Goal: Task Accomplishment & Management: Use online tool/utility

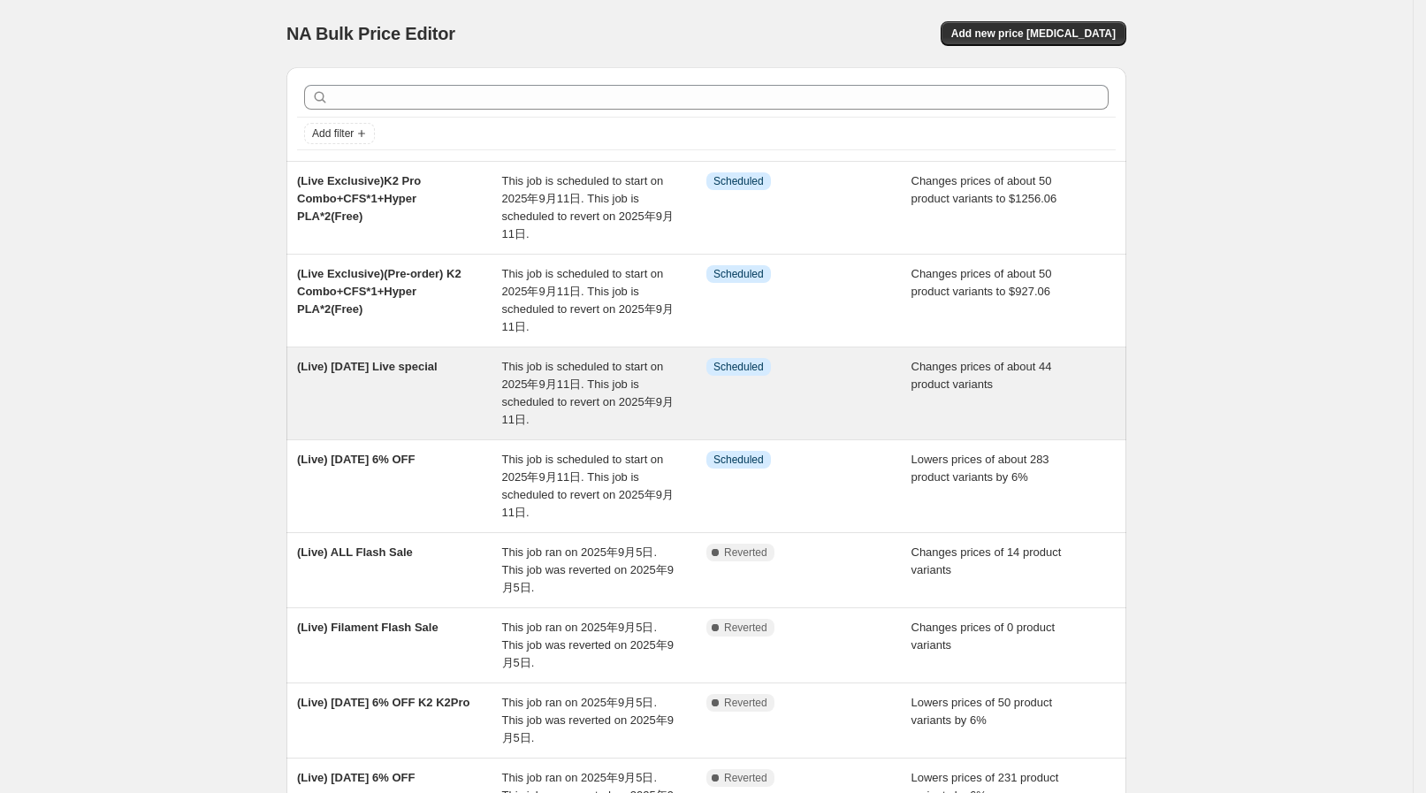
click at [539, 364] on span "This job is scheduled to start on 2025年9月11日. This job is scheduled to revert o…" at bounding box center [588, 393] width 172 height 66
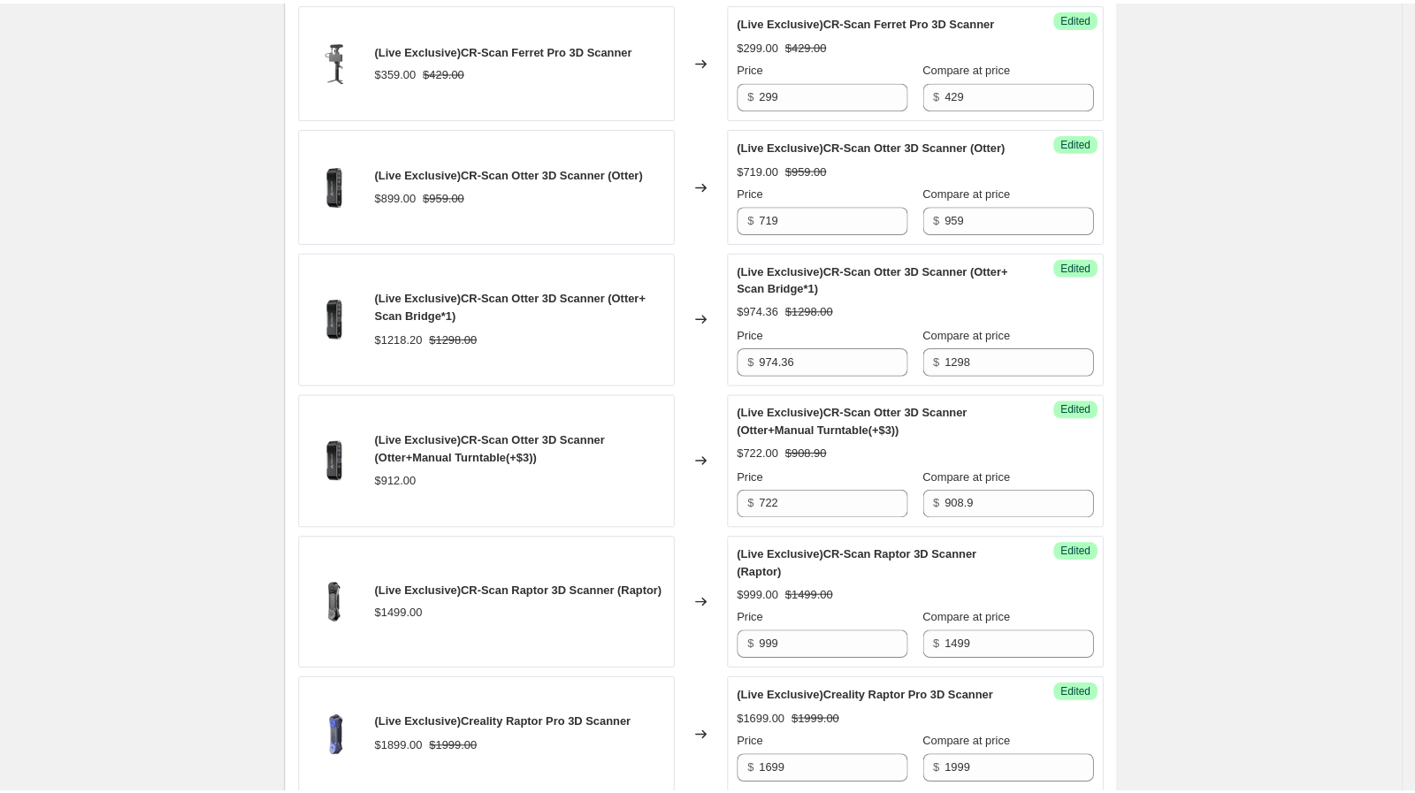
scroll to position [663, 0]
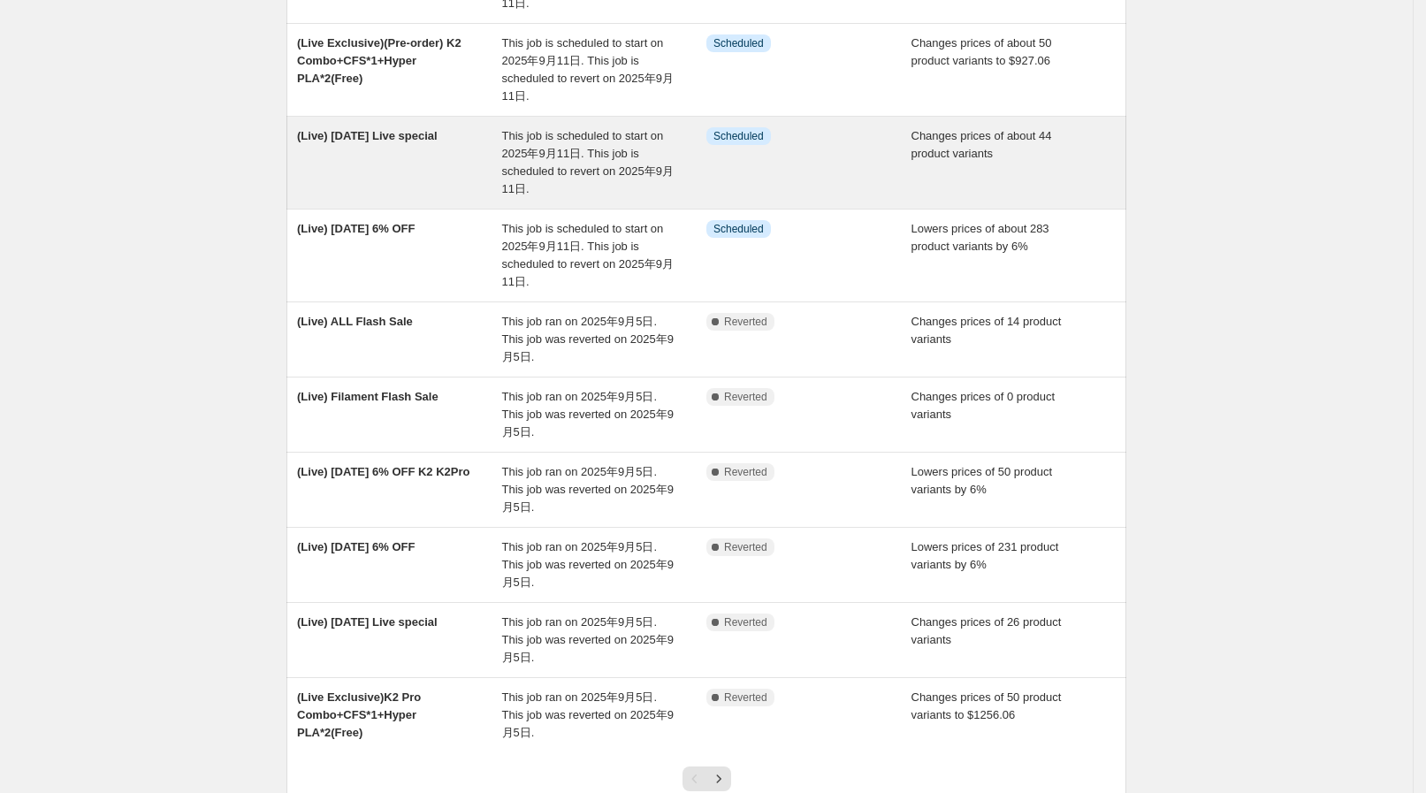
scroll to position [164, 0]
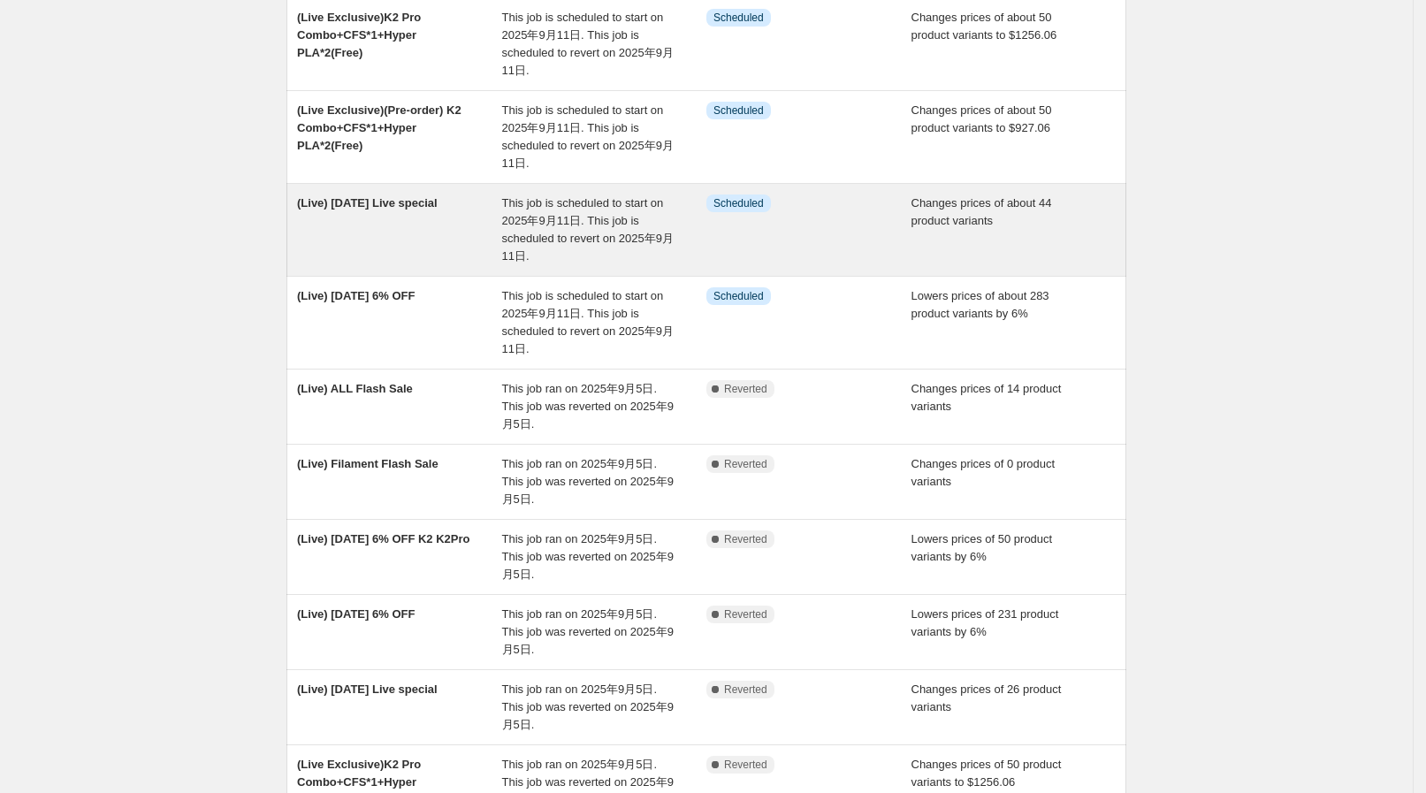
click at [473, 236] on div "(Live) [DATE] Live special" at bounding box center [399, 230] width 205 height 71
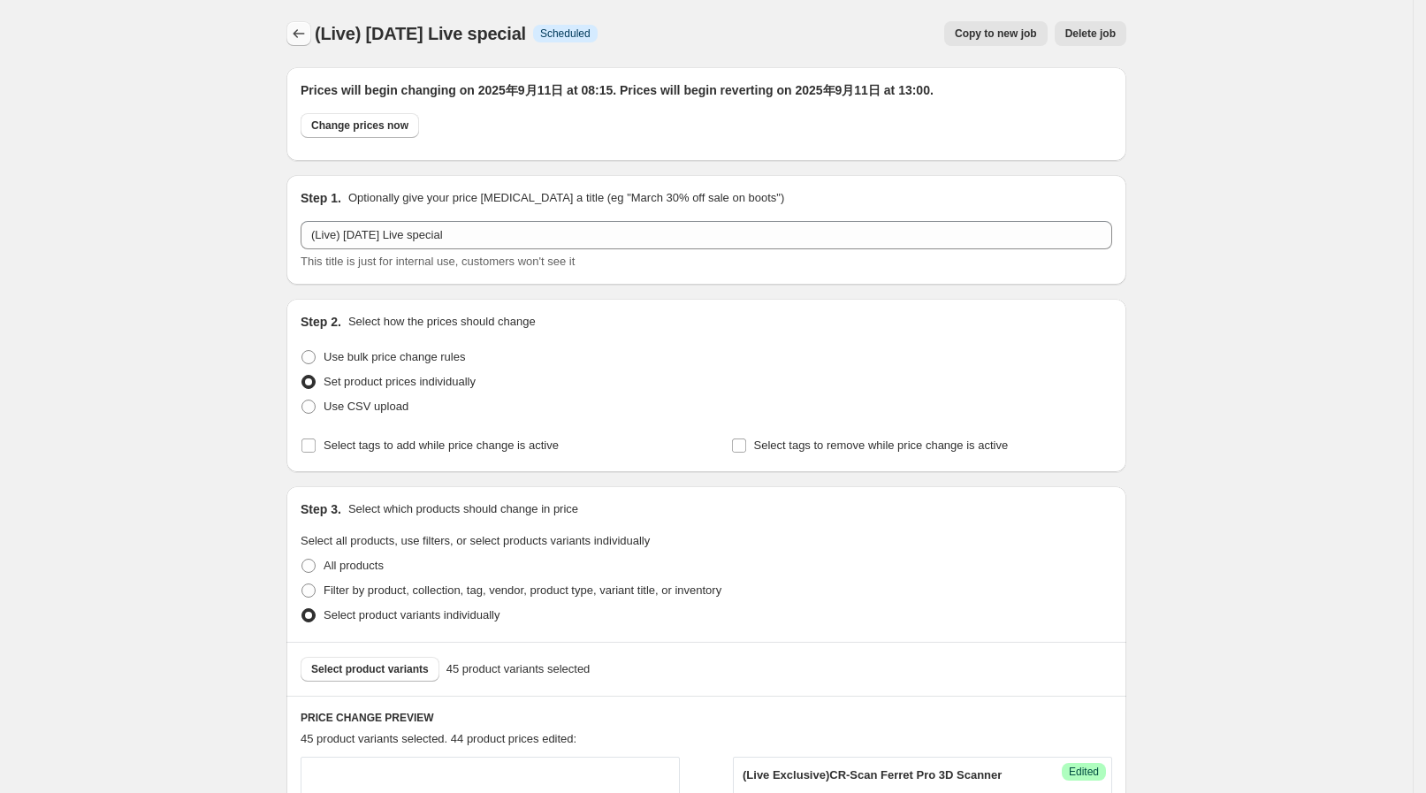
click at [304, 22] on button "Price change jobs" at bounding box center [298, 33] width 25 height 25
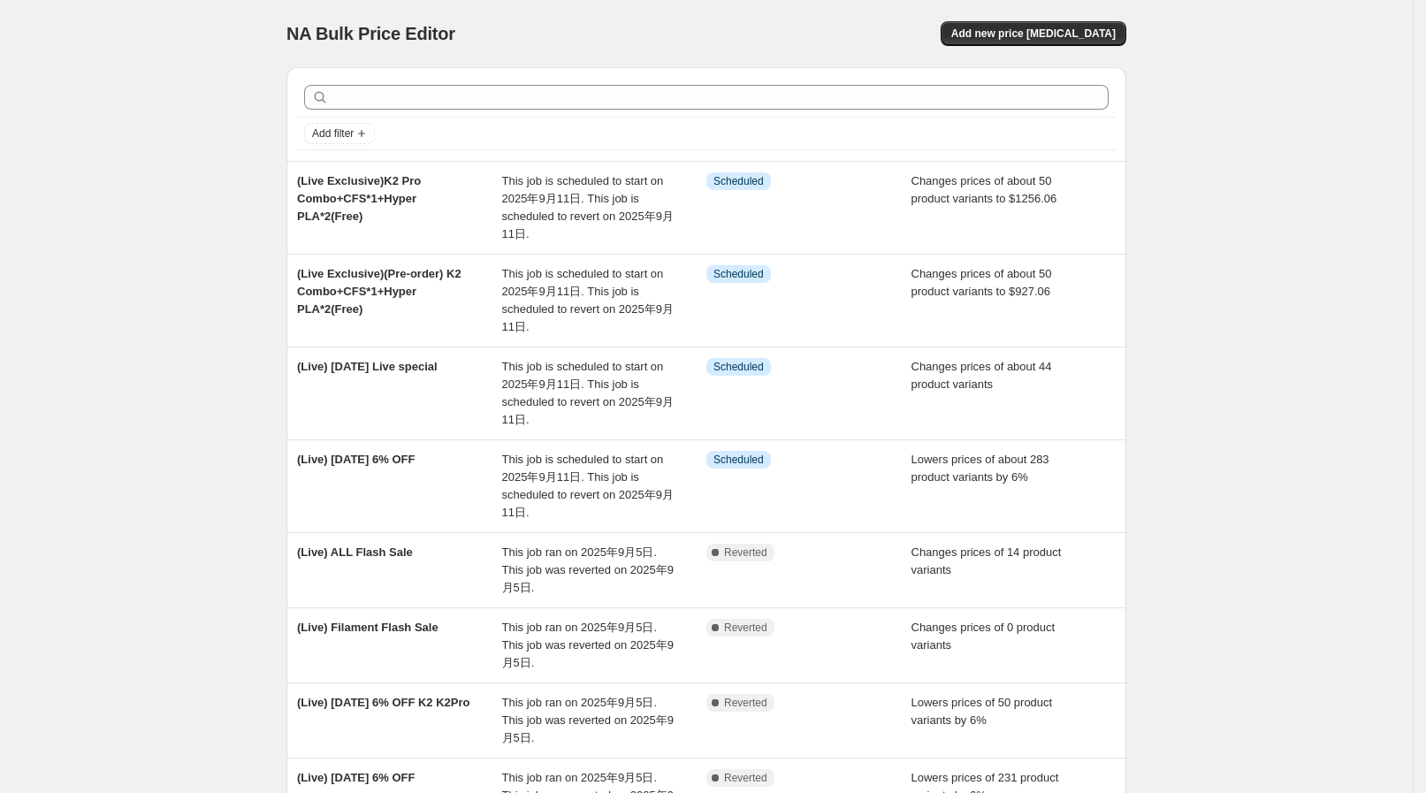
scroll to position [220, 0]
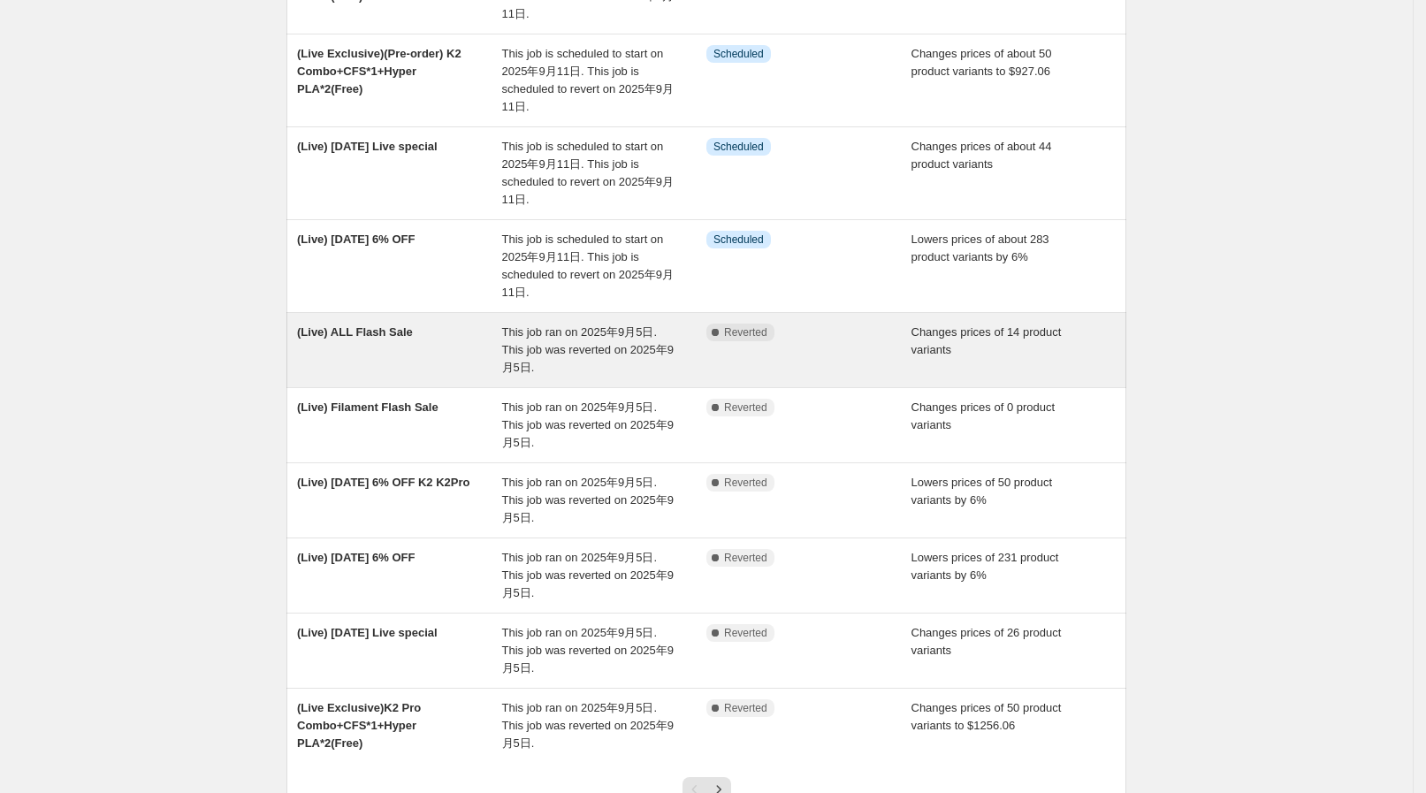
click at [502, 347] on div "(Live) ALL Flash Sale" at bounding box center [399, 350] width 205 height 53
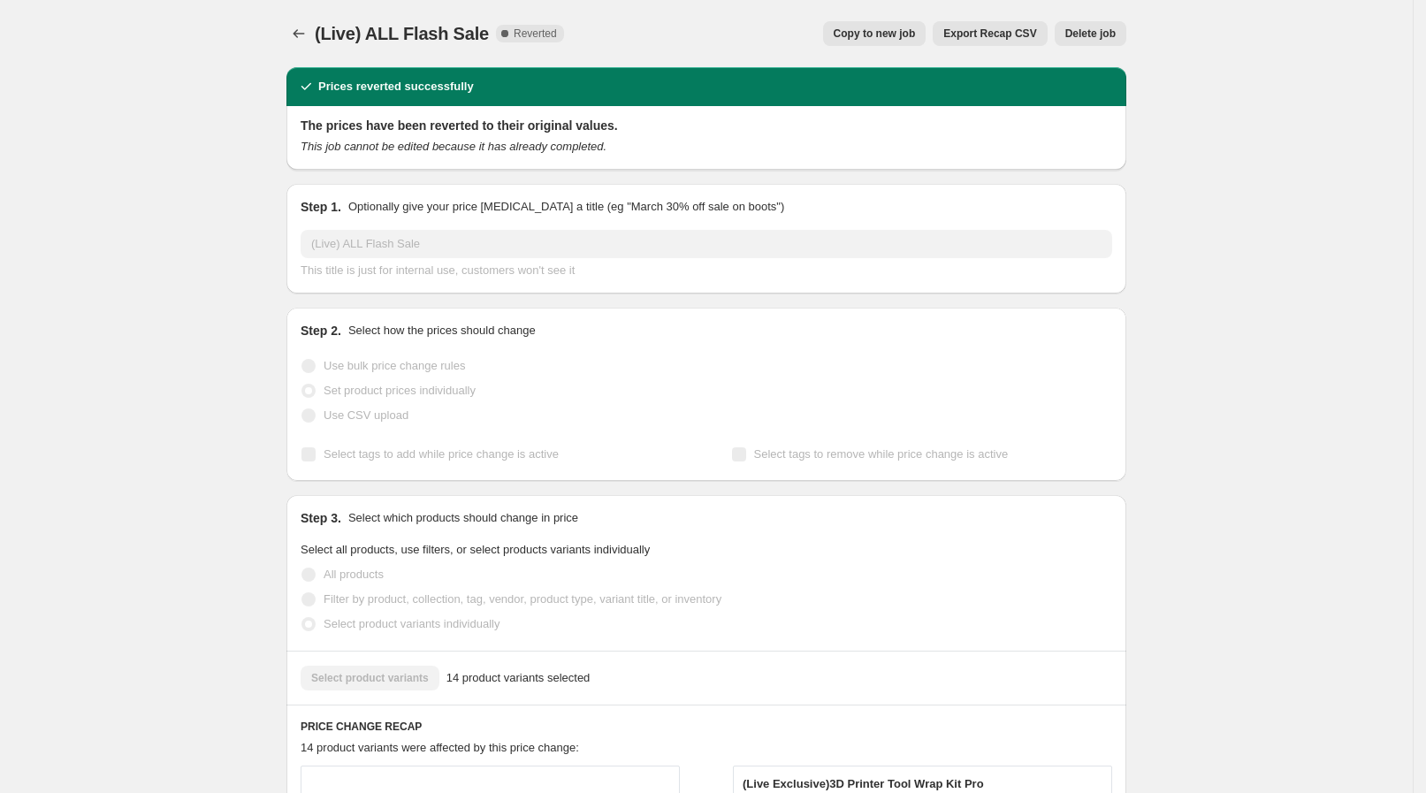
click at [880, 31] on span "Copy to new job" at bounding box center [875, 34] width 82 height 14
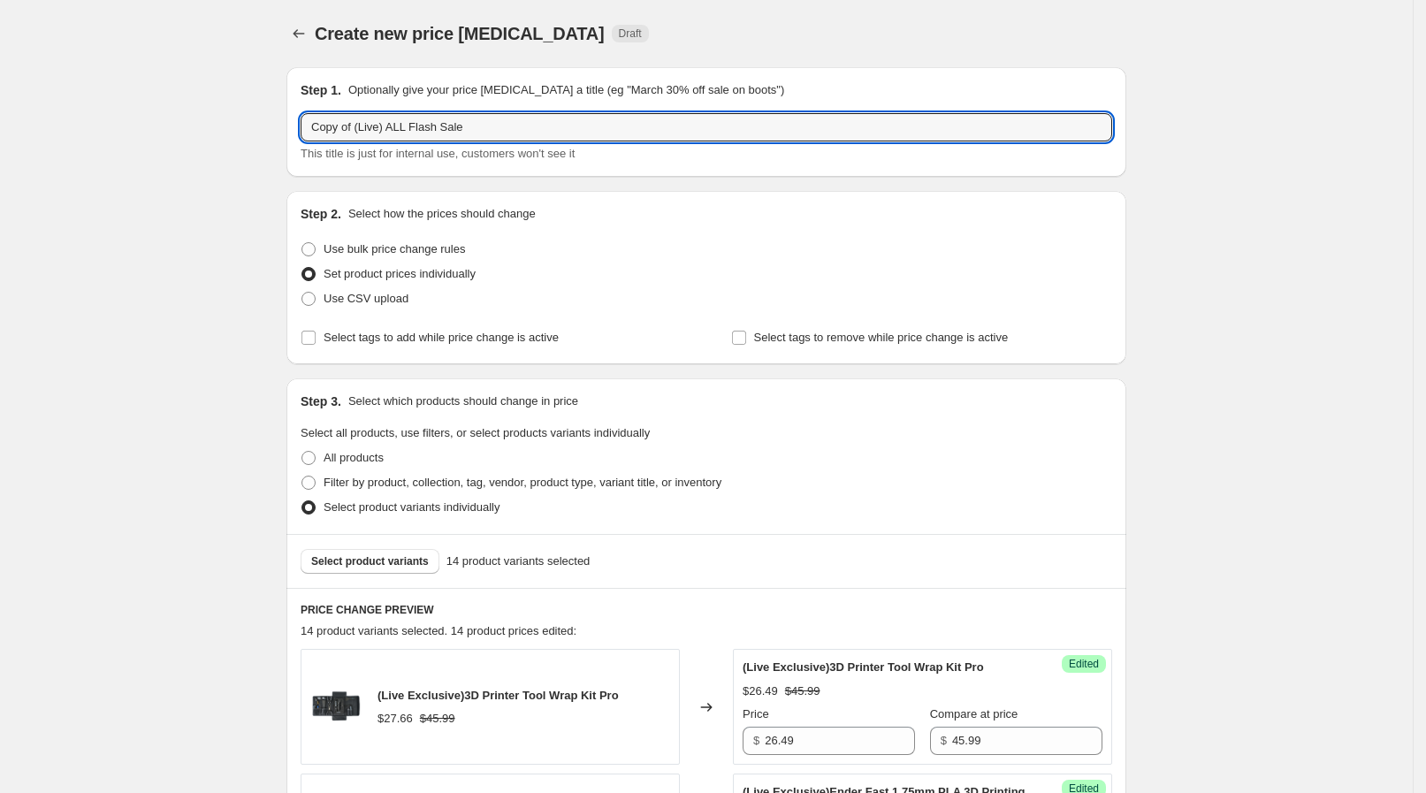
drag, startPoint x: 358, startPoint y: 125, endPoint x: 277, endPoint y: 124, distance: 81.3
type input "(Live) ALL Flash Sale"
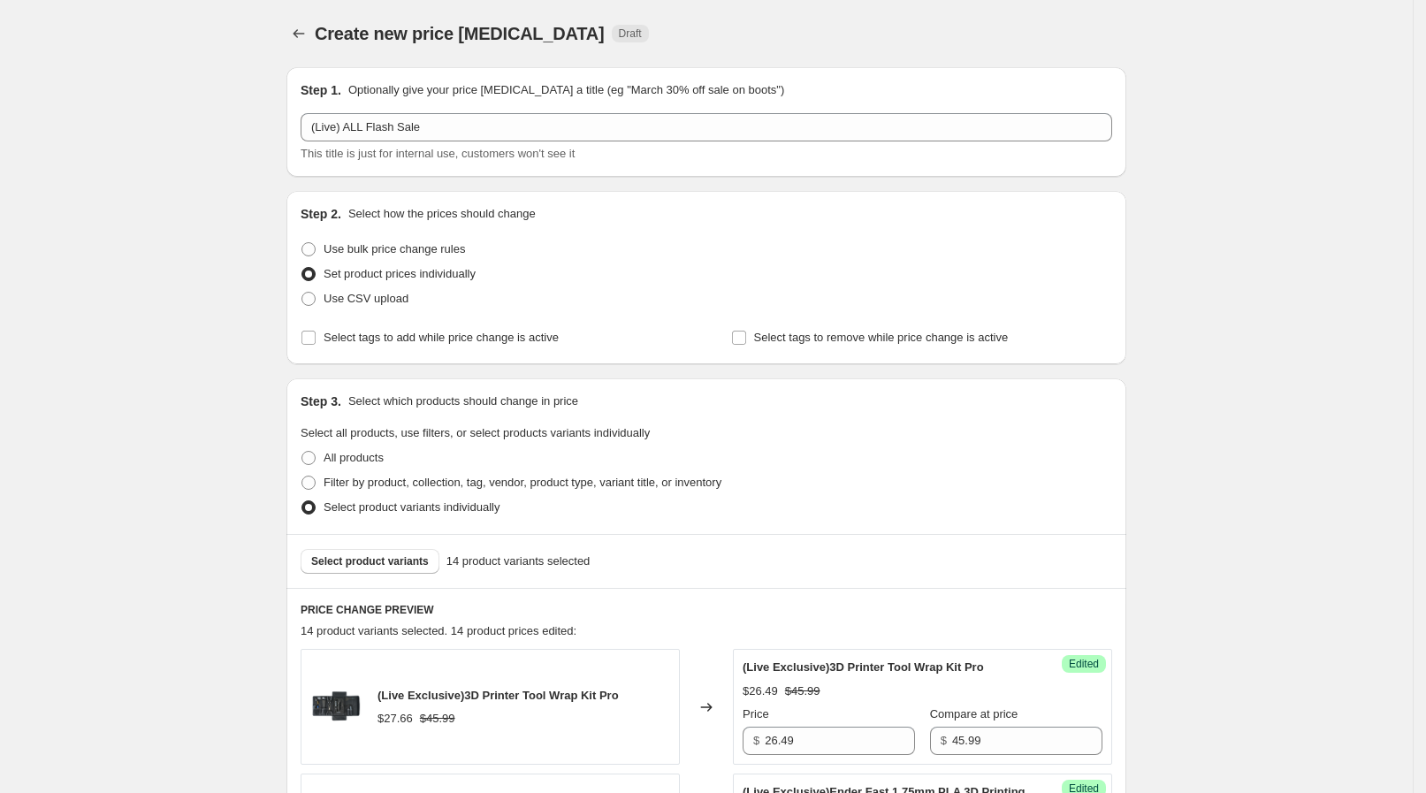
click at [293, 27] on button "Price change jobs" at bounding box center [298, 33] width 25 height 25
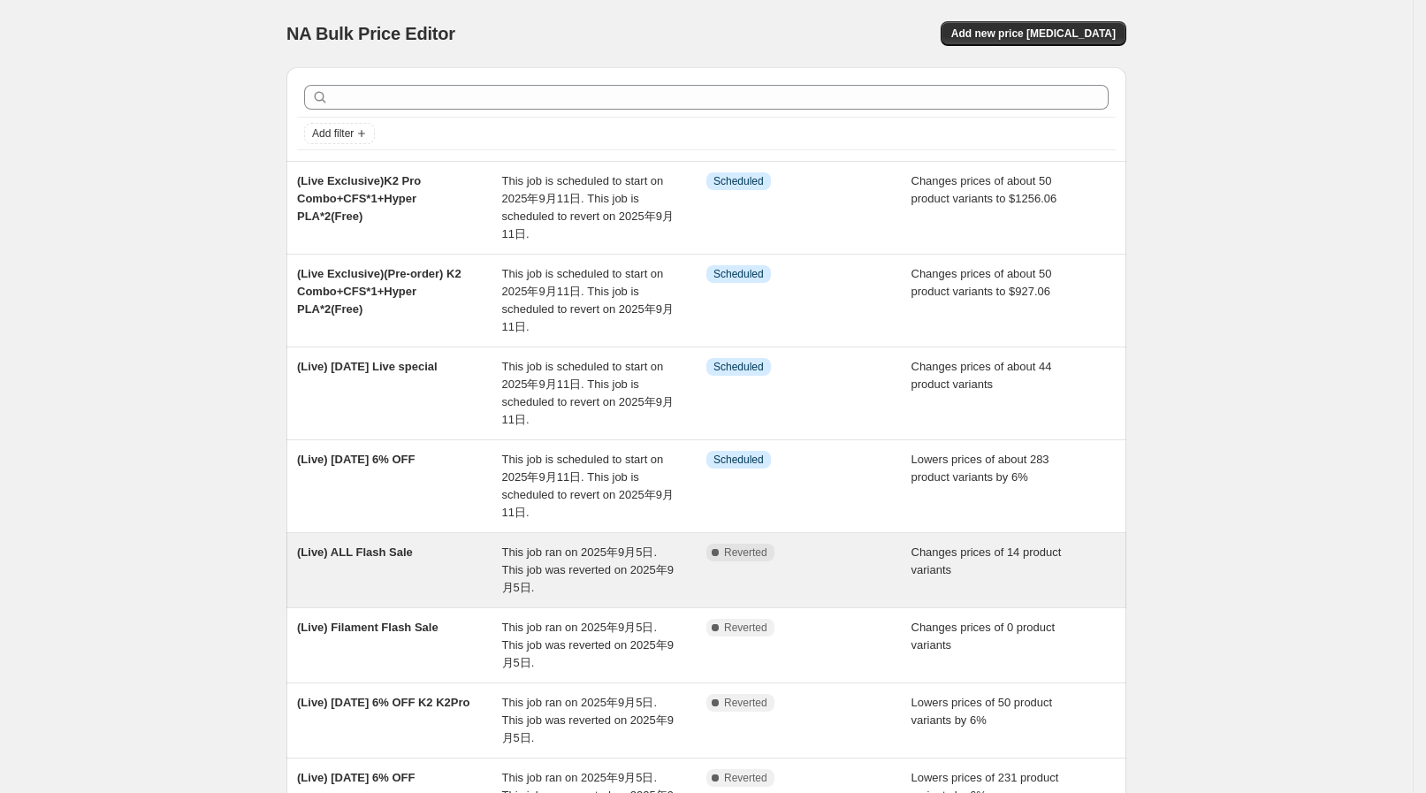
click at [606, 550] on span "This job ran on 2025年9月5日. This job was reverted on 2025年9月5日." at bounding box center [588, 569] width 172 height 49
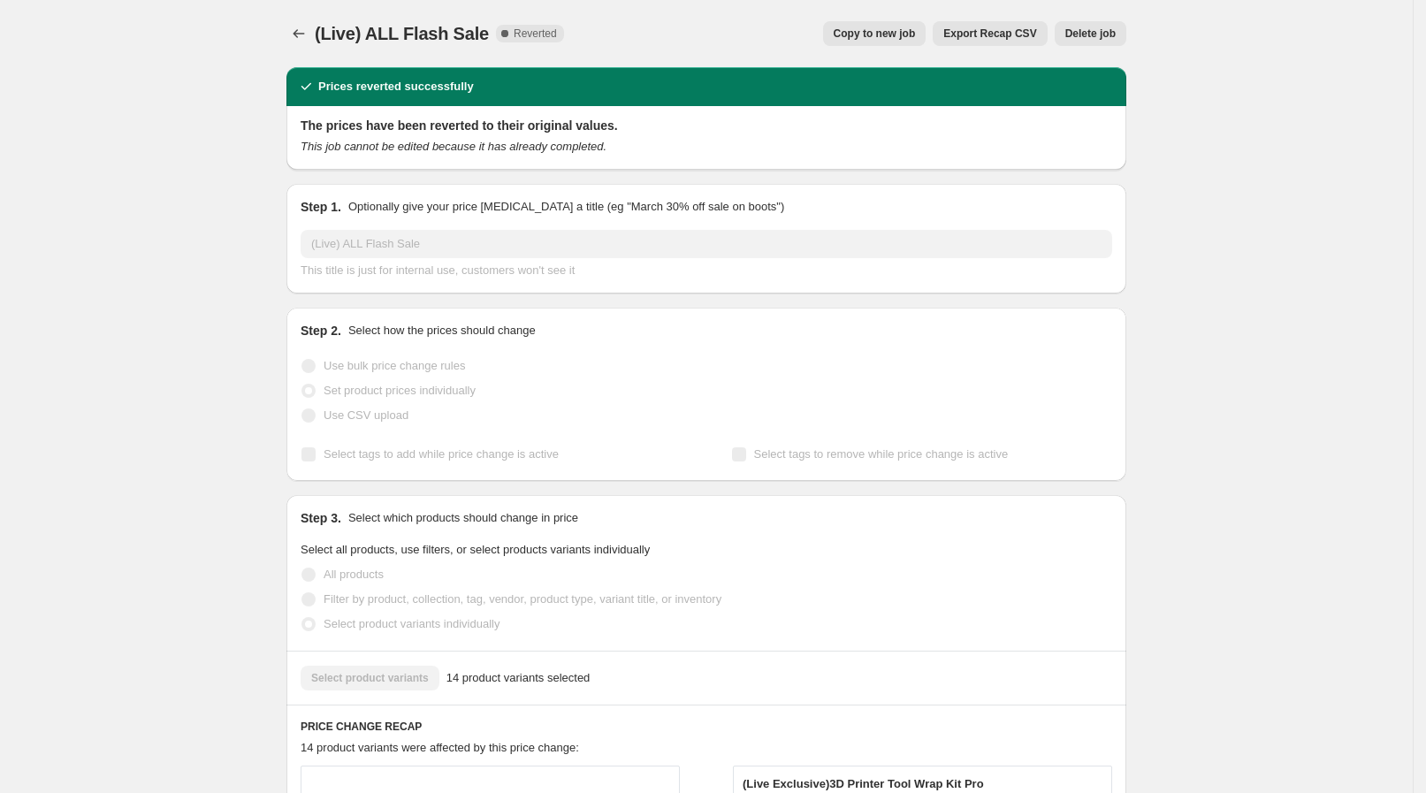
click at [901, 38] on span "Copy to new job" at bounding box center [875, 34] width 82 height 14
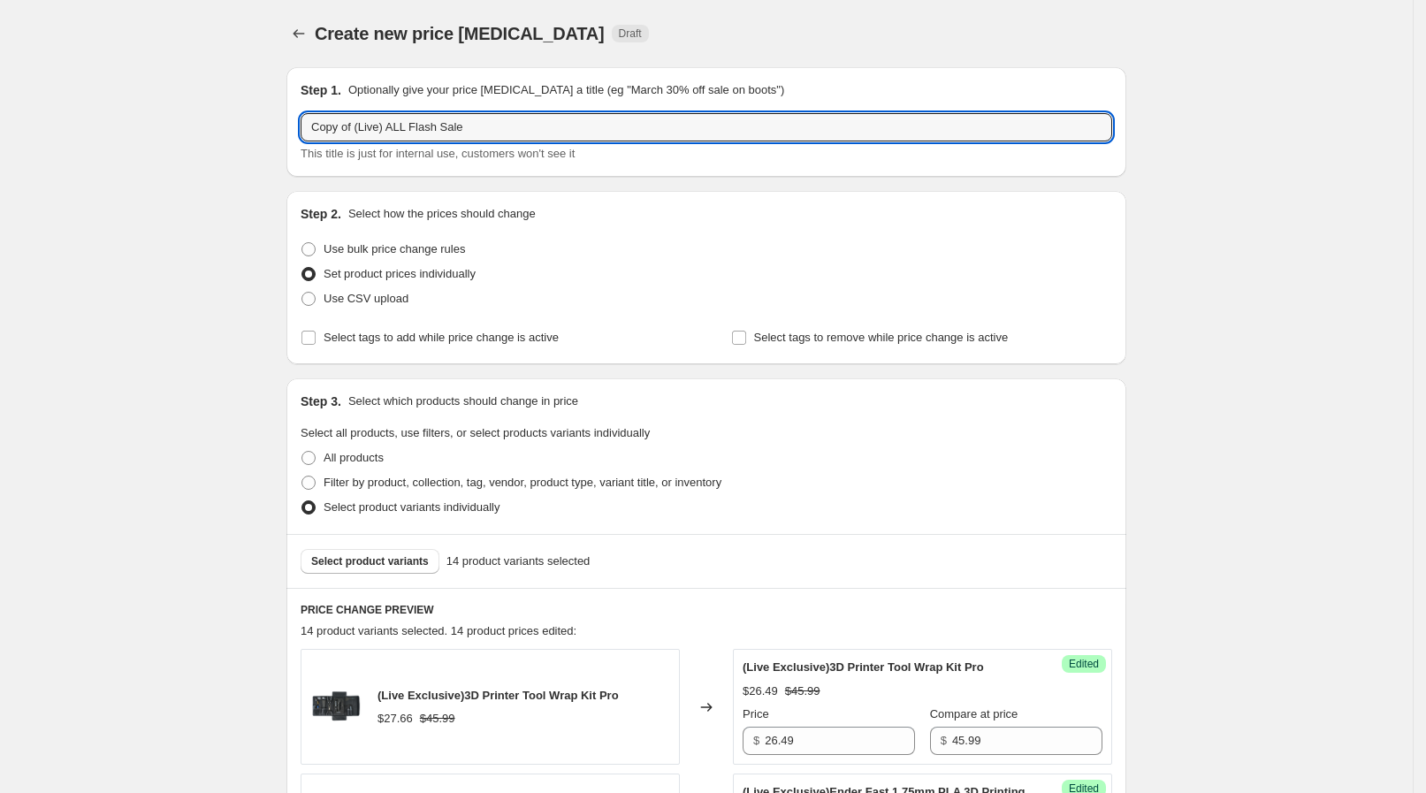
drag, startPoint x: 358, startPoint y: 126, endPoint x: 156, endPoint y: 107, distance: 203.4
type input "(Live) ALL Flash Sale"
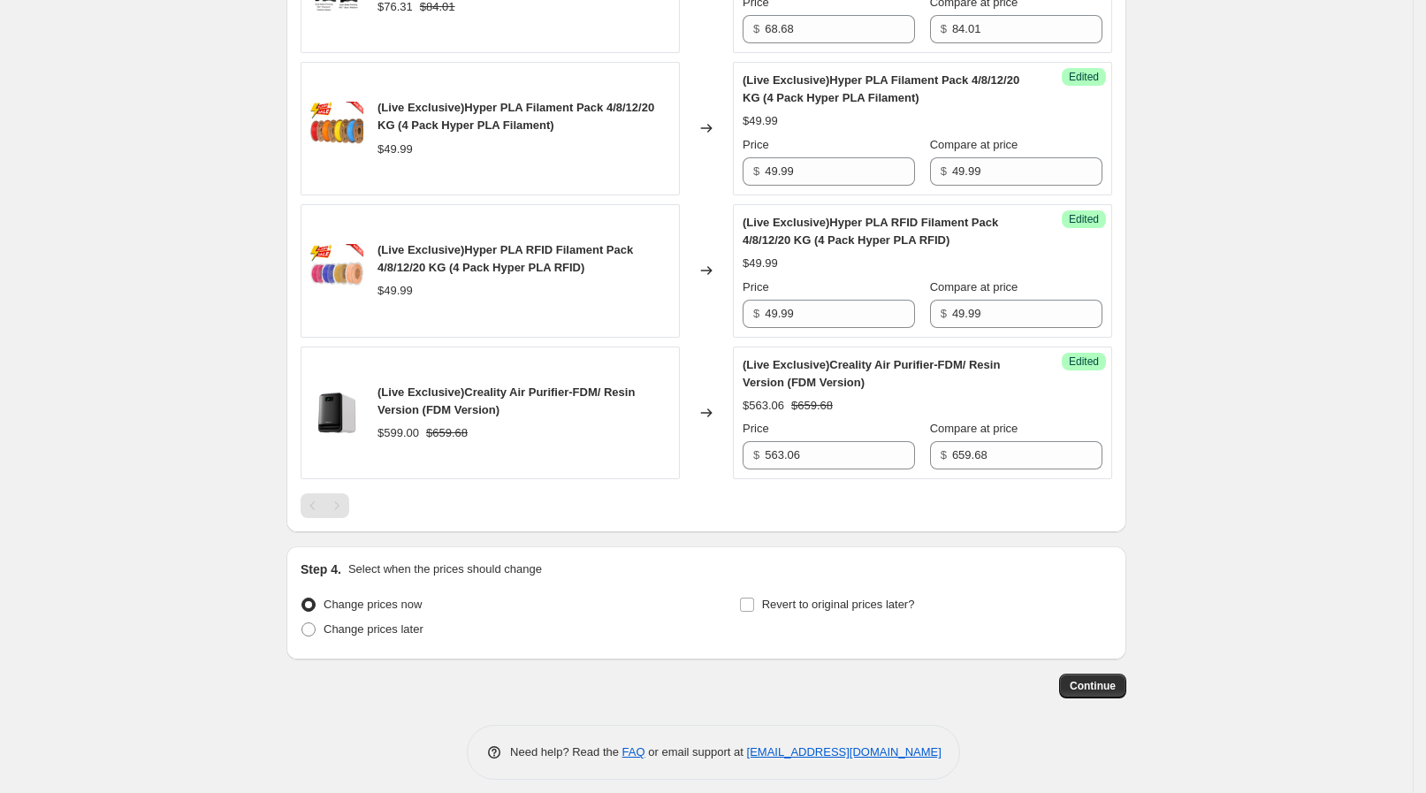
scroll to position [2160, 0]
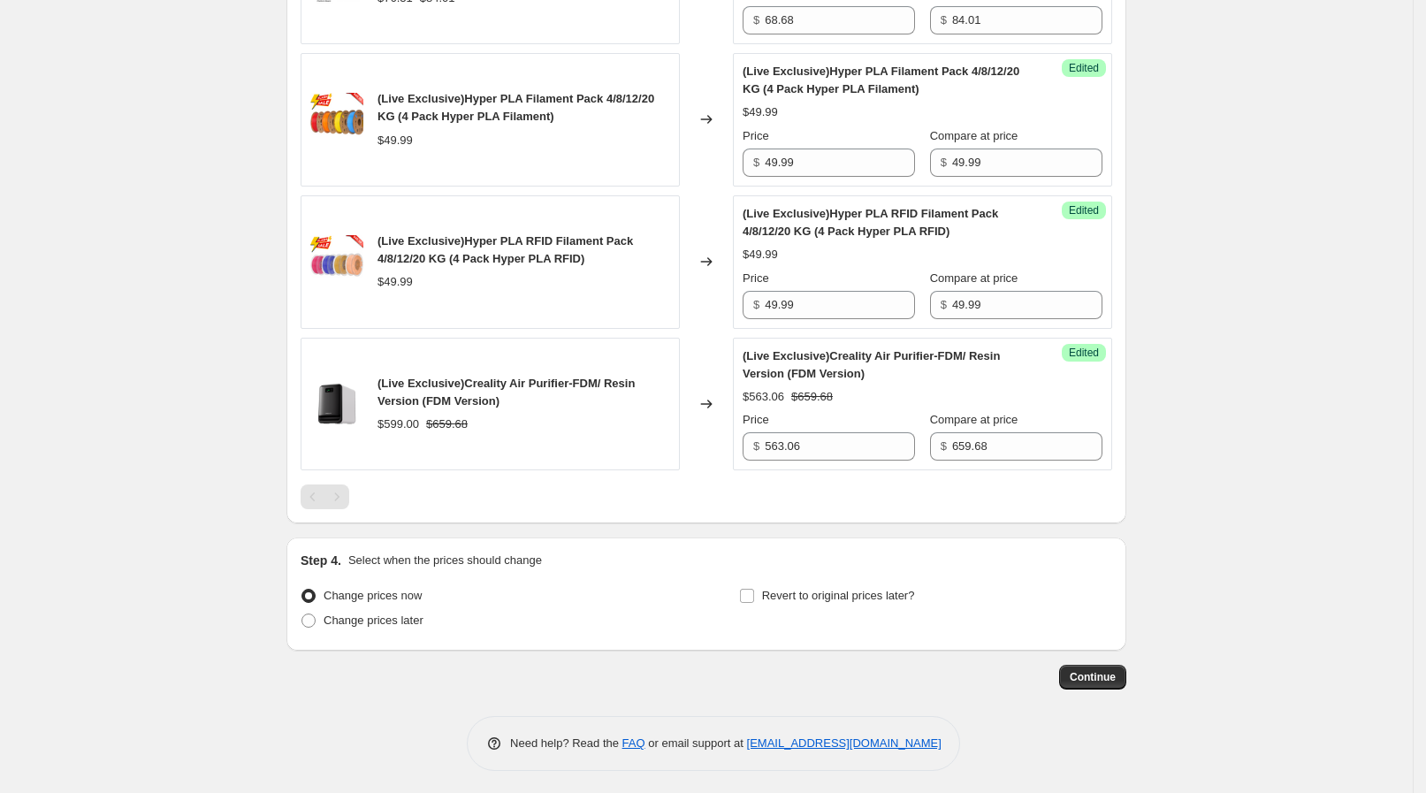
click at [365, 629] on div "Change prices now Change prices later" at bounding box center [487, 610] width 373 height 53
click at [377, 619] on span "Change prices later" at bounding box center [374, 620] width 100 height 13
click at [302, 614] on input "Change prices later" at bounding box center [301, 614] width 1 height 1
radio input "true"
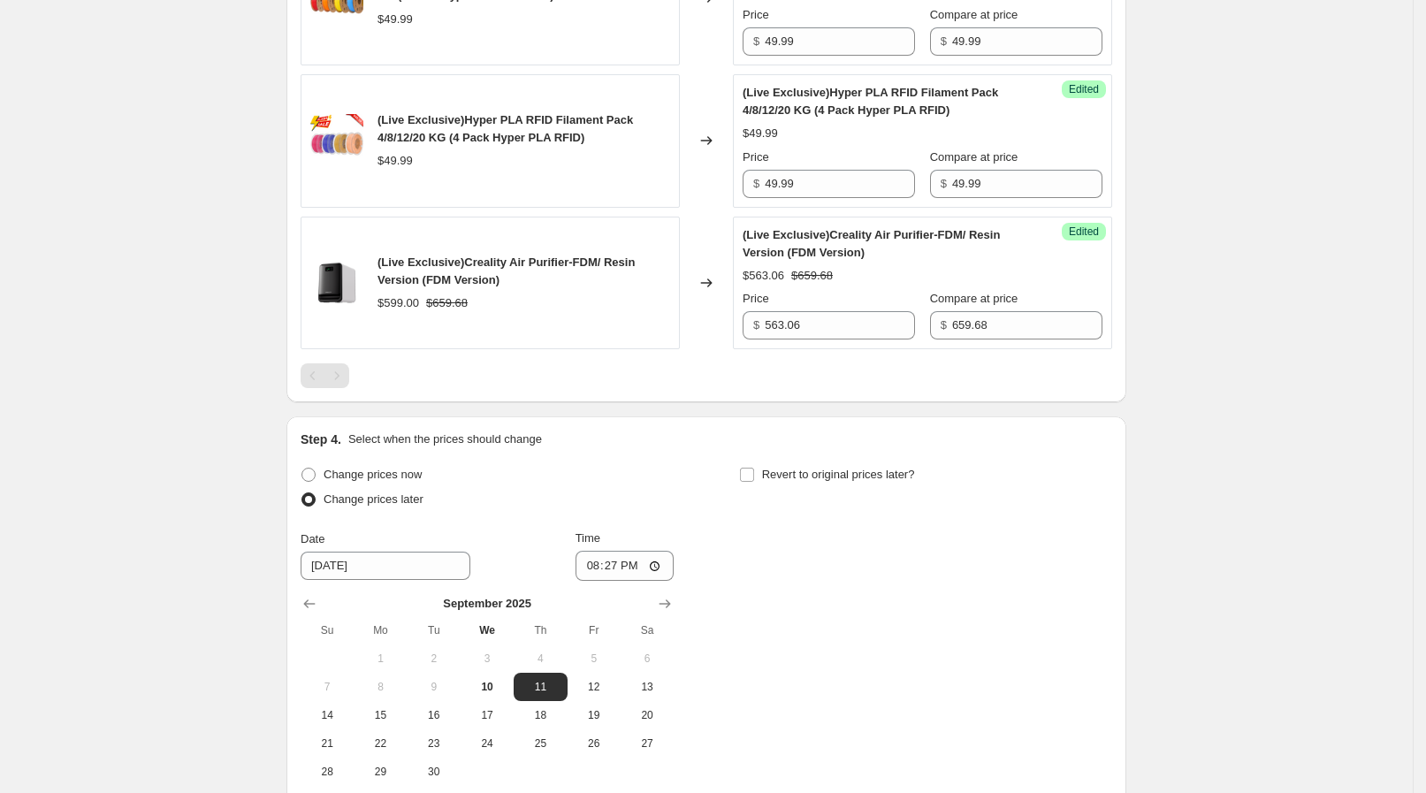
scroll to position [2381, 0]
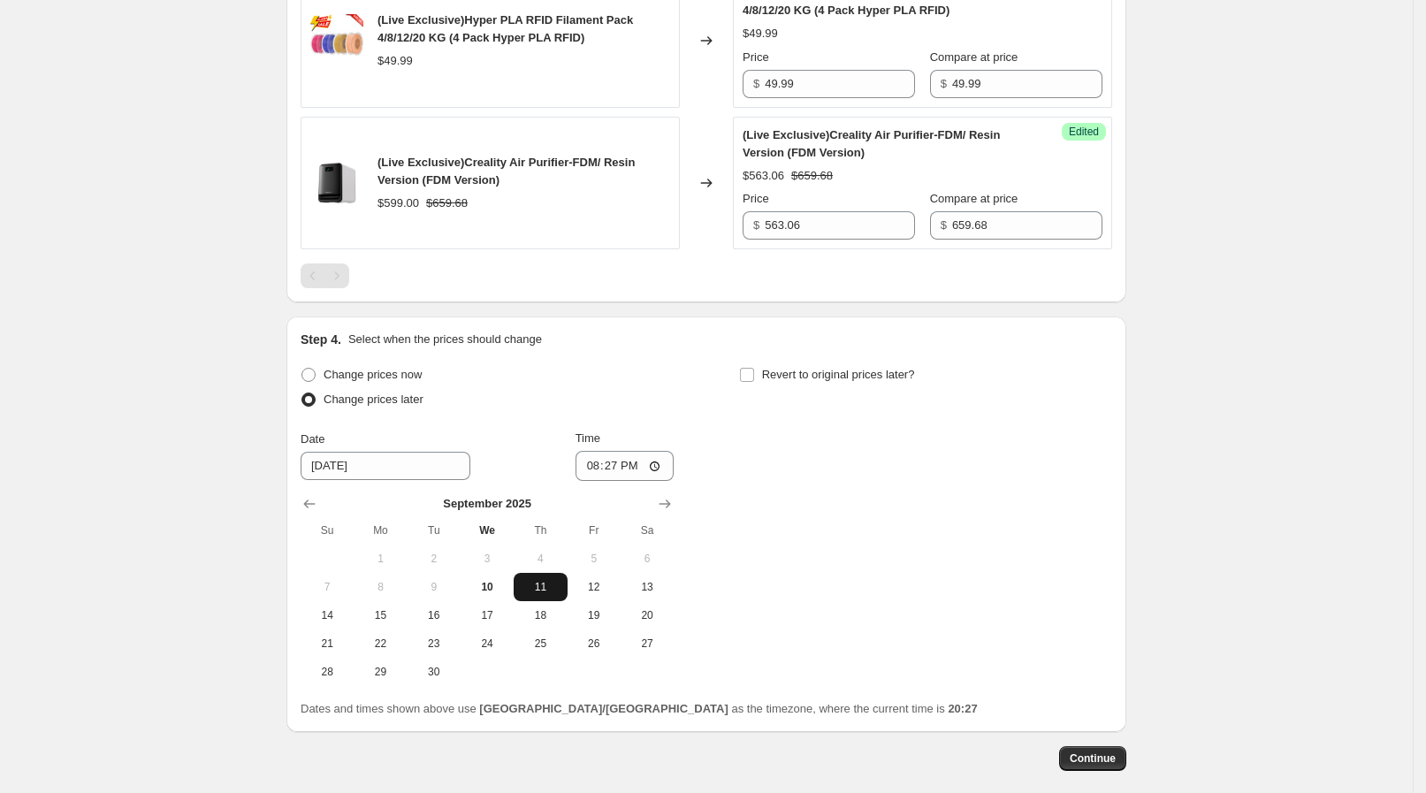
click at [554, 586] on span "11" at bounding box center [540, 587] width 39 height 14
click at [622, 464] on input "20:27" at bounding box center [625, 466] width 99 height 30
click at [637, 464] on input "09:27" at bounding box center [625, 466] width 99 height 30
click at [756, 445] on div "Change prices now Change prices later Date 9/11/2025 Time 09:00 September 2025 …" at bounding box center [707, 524] width 812 height 324
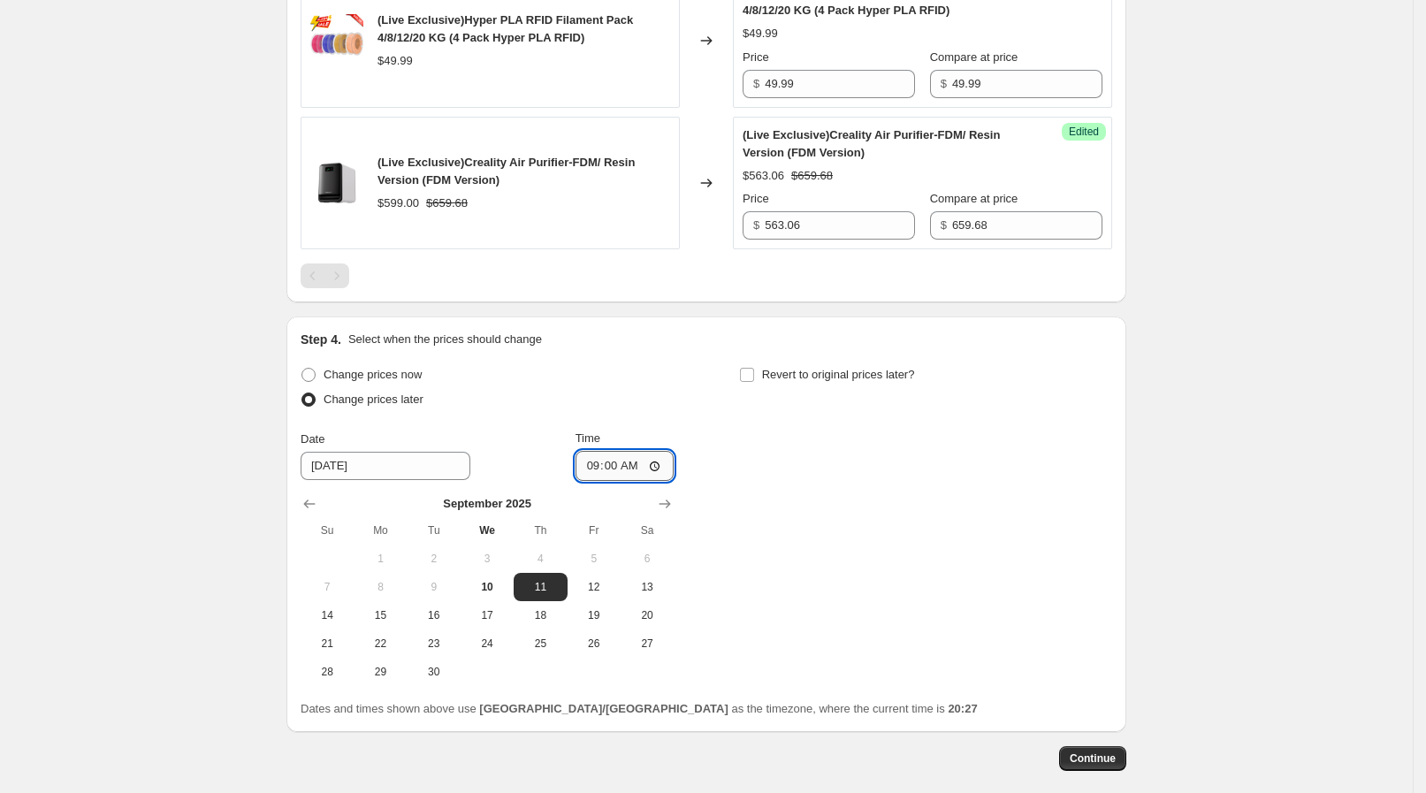
click at [637, 468] on input "09:00" at bounding box center [625, 466] width 99 height 30
type input "09:15"
click at [767, 460] on div "Change prices now Change prices later Date 9/11/2025 Time 09:15 September 2025 …" at bounding box center [707, 524] width 812 height 324
click at [773, 372] on span "Revert to original prices later?" at bounding box center [838, 374] width 153 height 13
click at [754, 372] on input "Revert to original prices later?" at bounding box center [747, 375] width 14 height 14
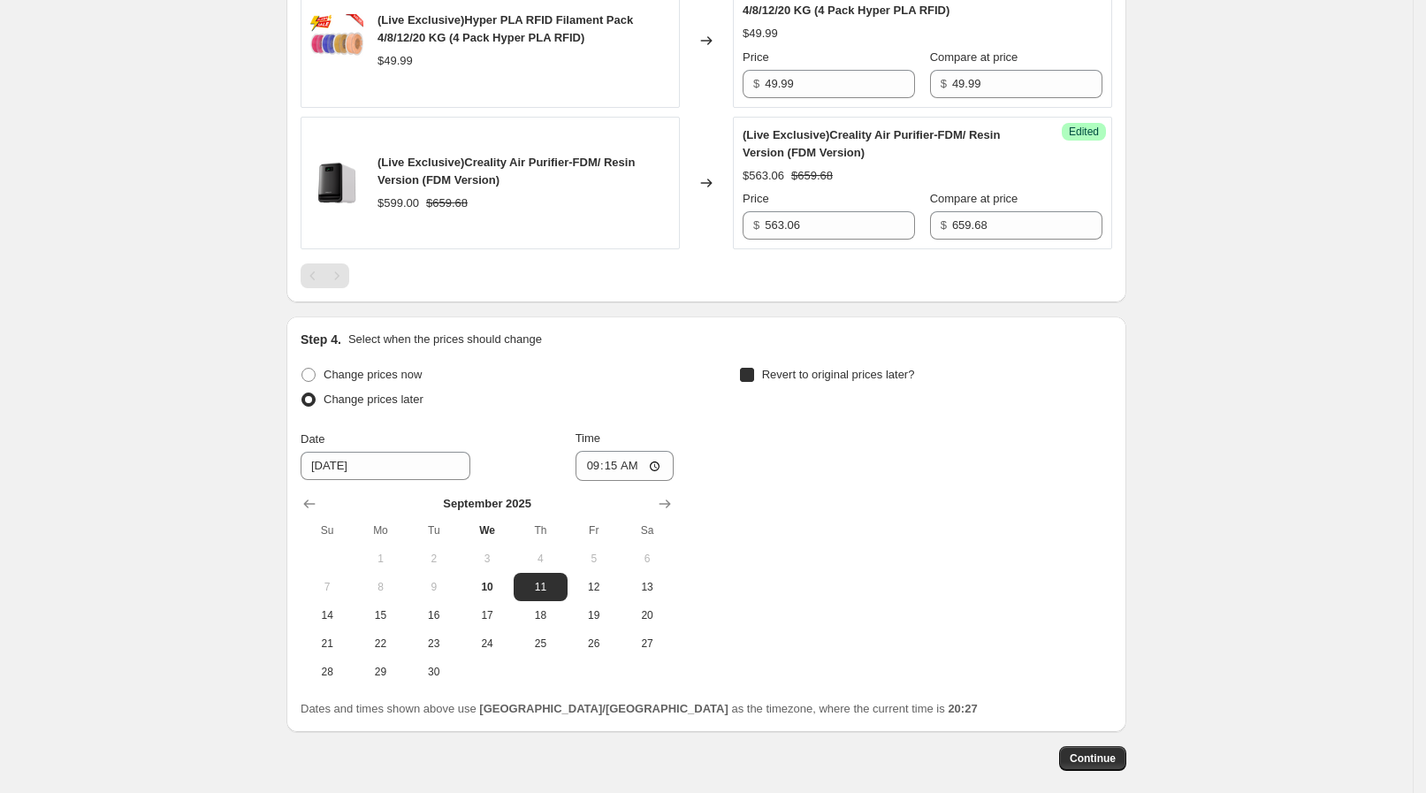
checkbox input "true"
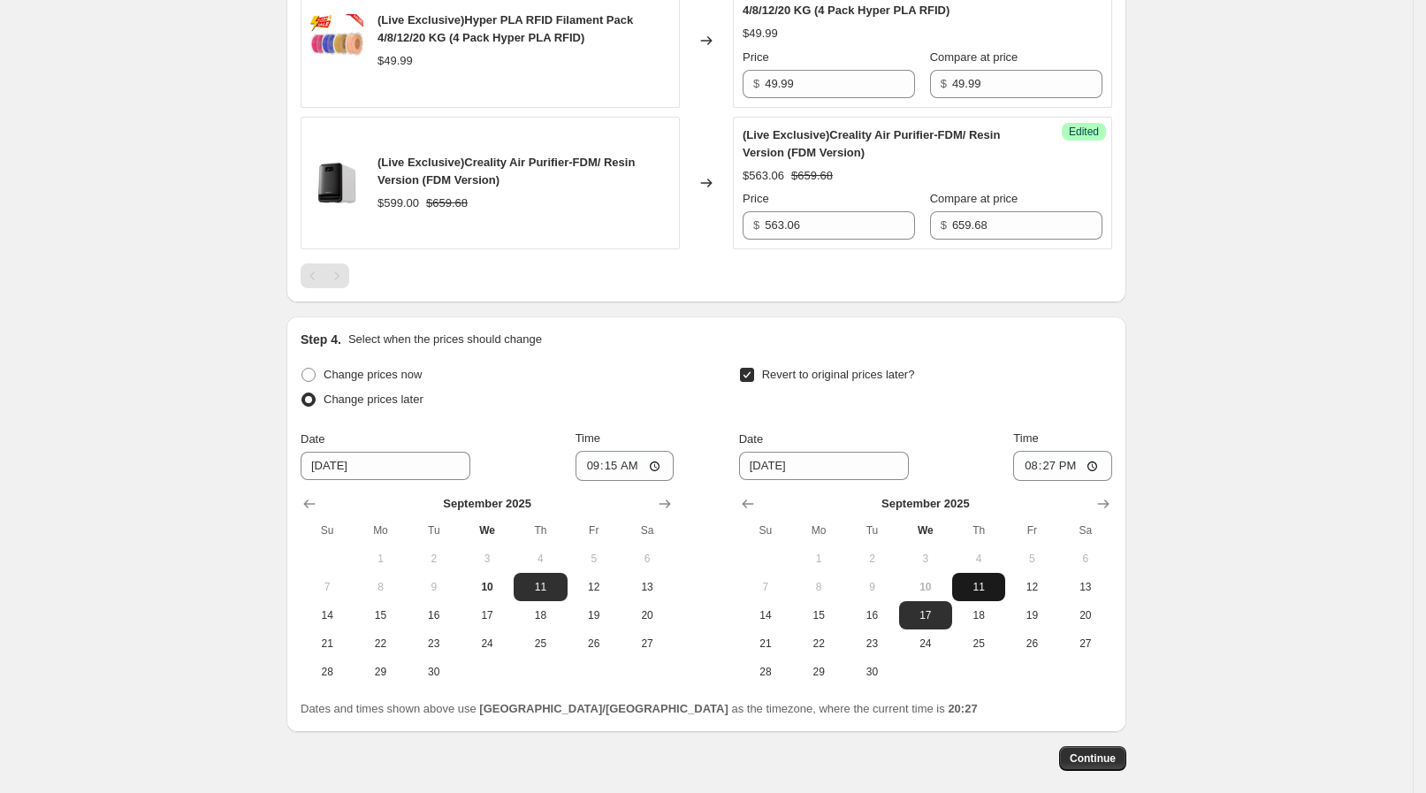
click at [968, 580] on span "11" at bounding box center [978, 587] width 39 height 14
type input "9/11/2025"
click at [1057, 452] on input "20:27" at bounding box center [1062, 466] width 99 height 30
type input "09:25"
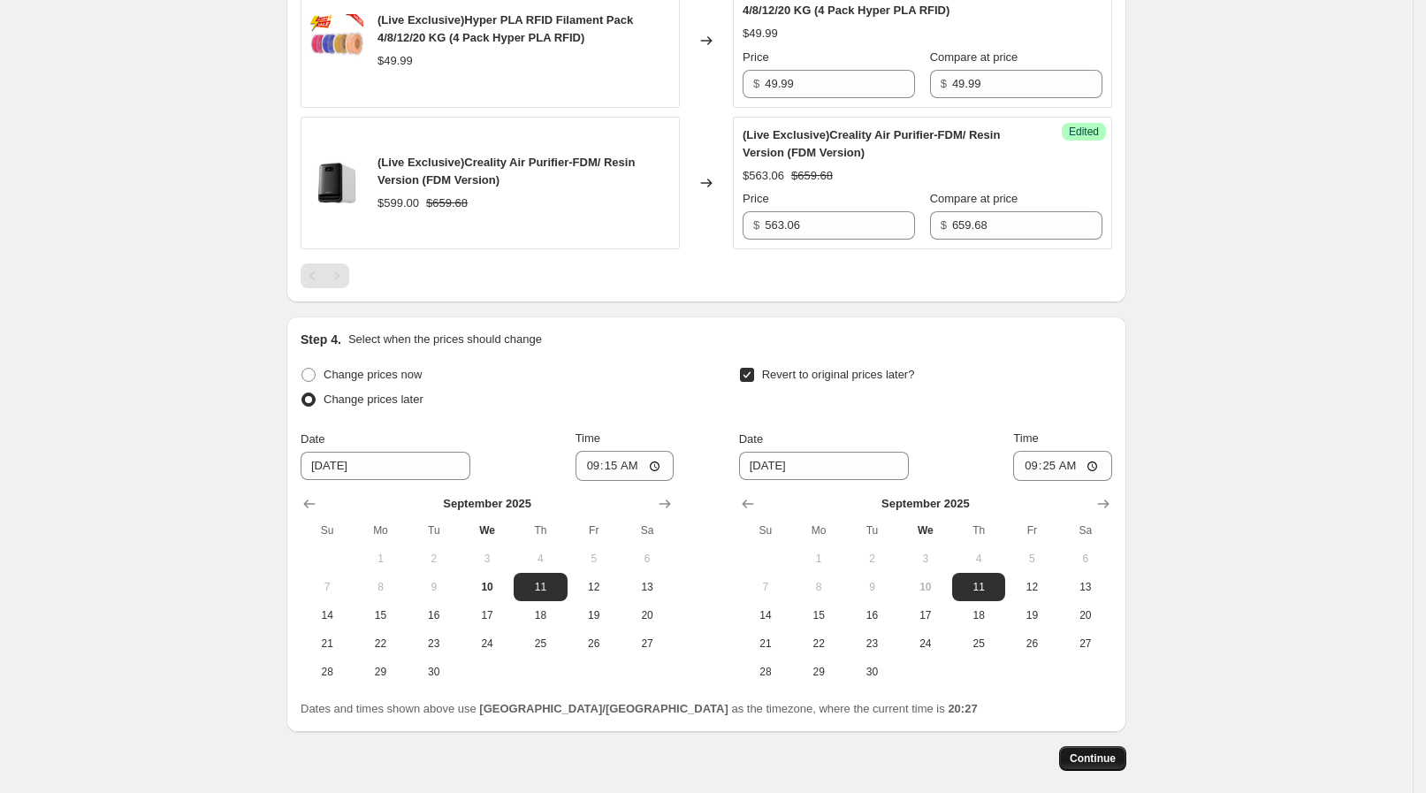
click at [1108, 760] on span "Continue" at bounding box center [1093, 758] width 46 height 14
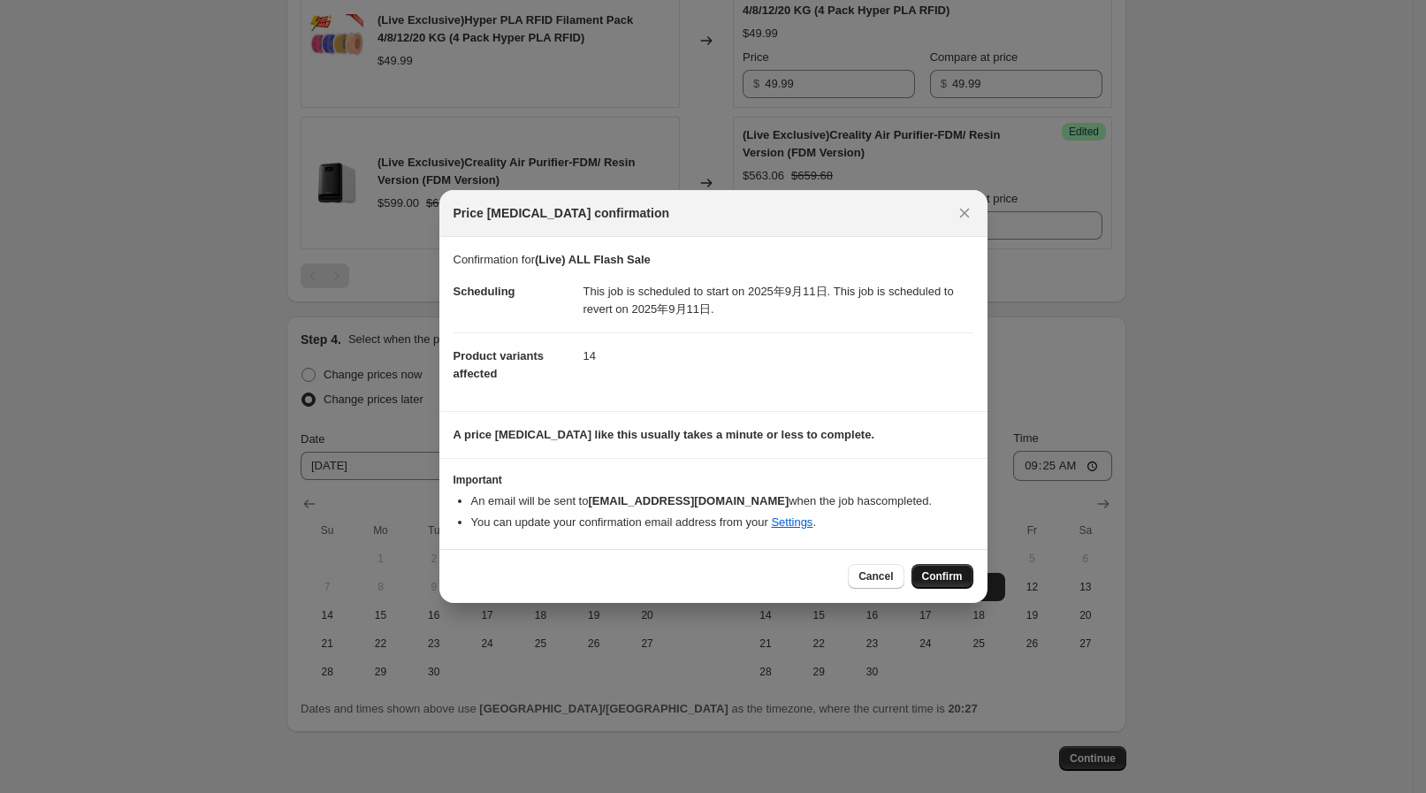
click at [950, 573] on span "Confirm" at bounding box center [942, 576] width 41 height 14
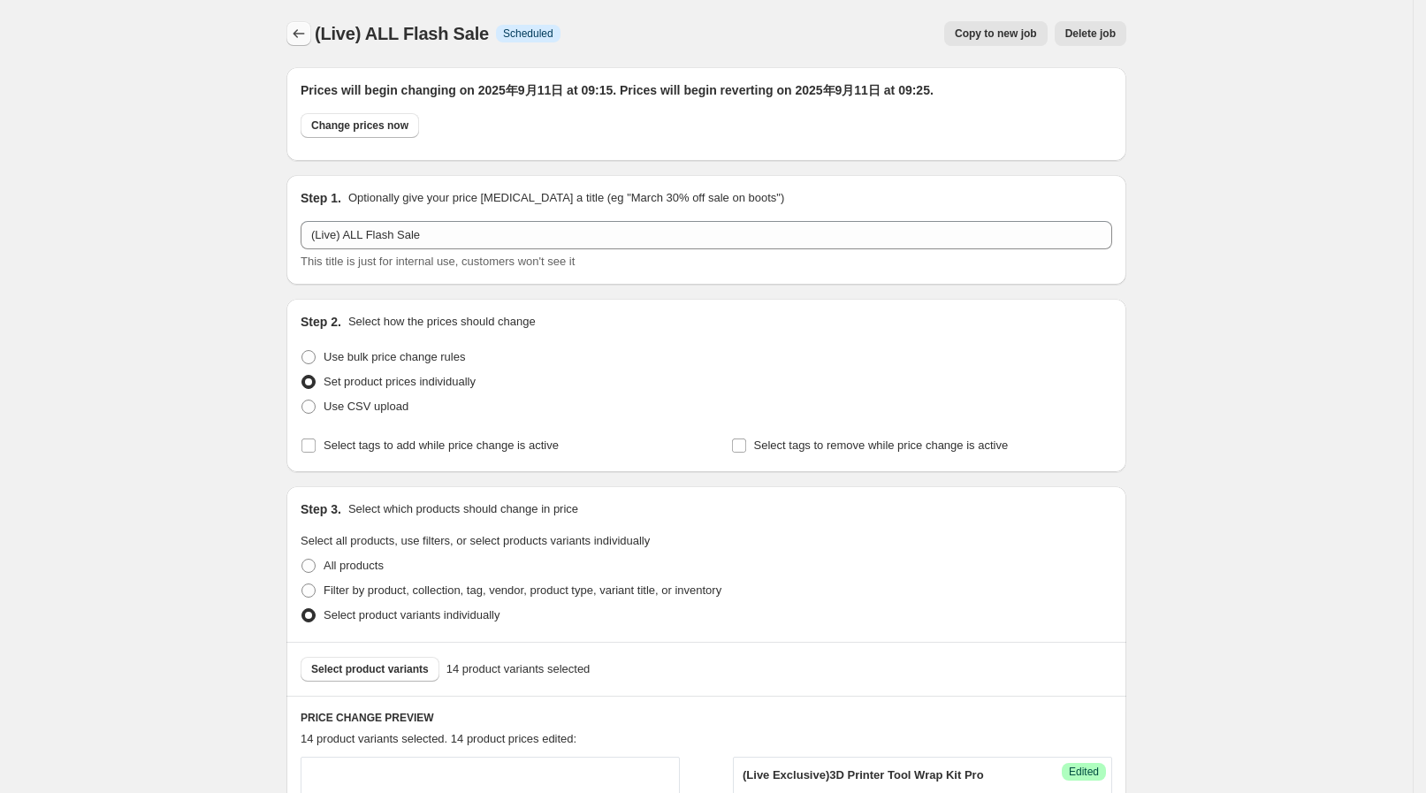
click at [308, 30] on icon "Price change jobs" at bounding box center [299, 34] width 18 height 18
